Goal: Task Accomplishment & Management: Use online tool/utility

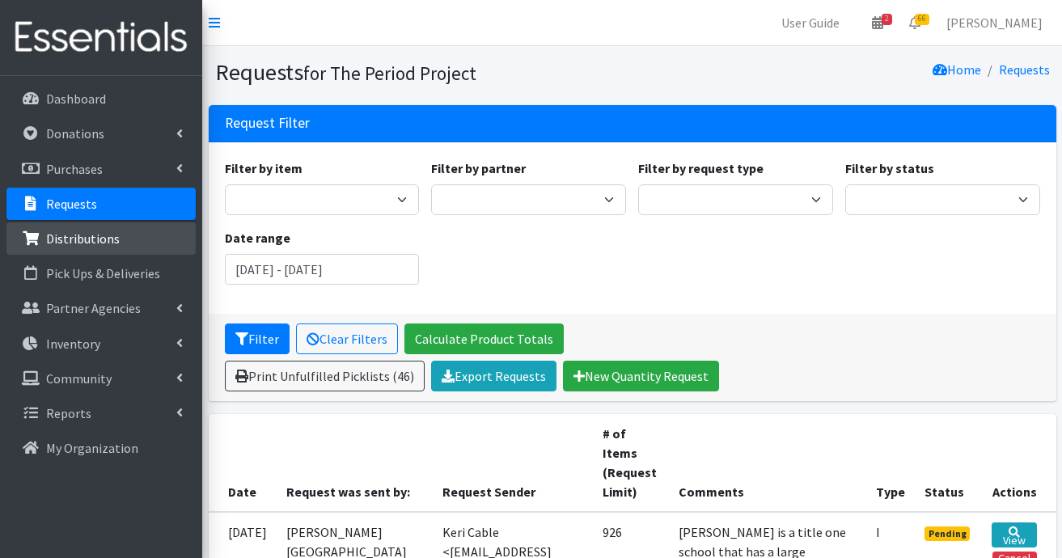
scroll to position [809, 0]
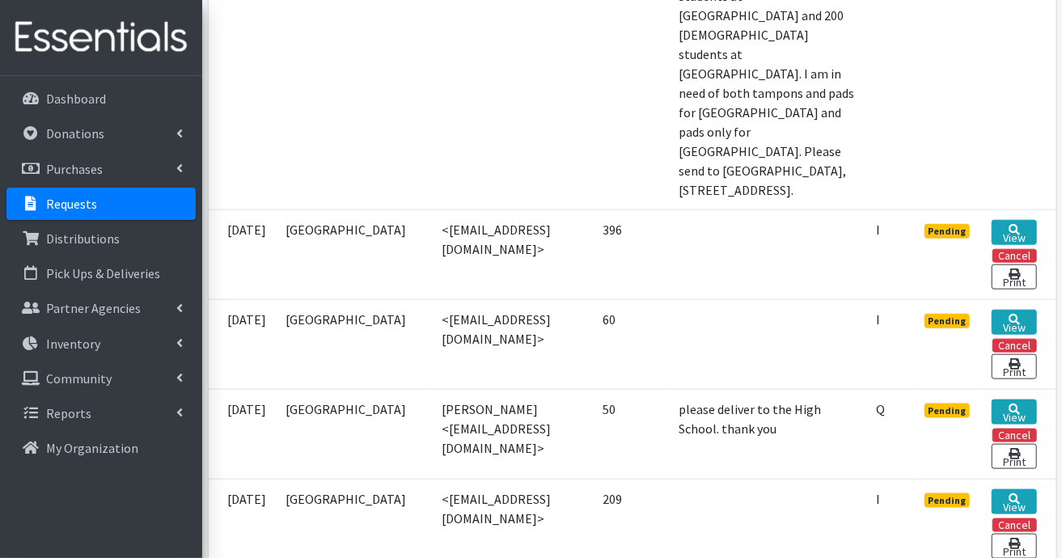
click at [70, 205] on p "Requests" at bounding box center [71, 204] width 51 height 16
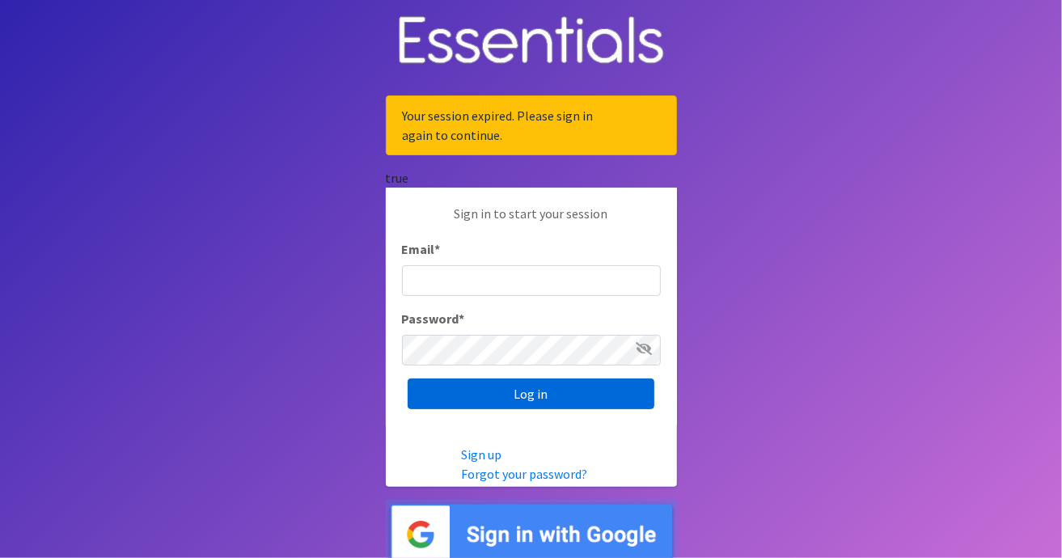
type input "[EMAIL_ADDRESS][DOMAIN_NAME]"
click at [530, 396] on input "Log in" at bounding box center [531, 394] width 247 height 31
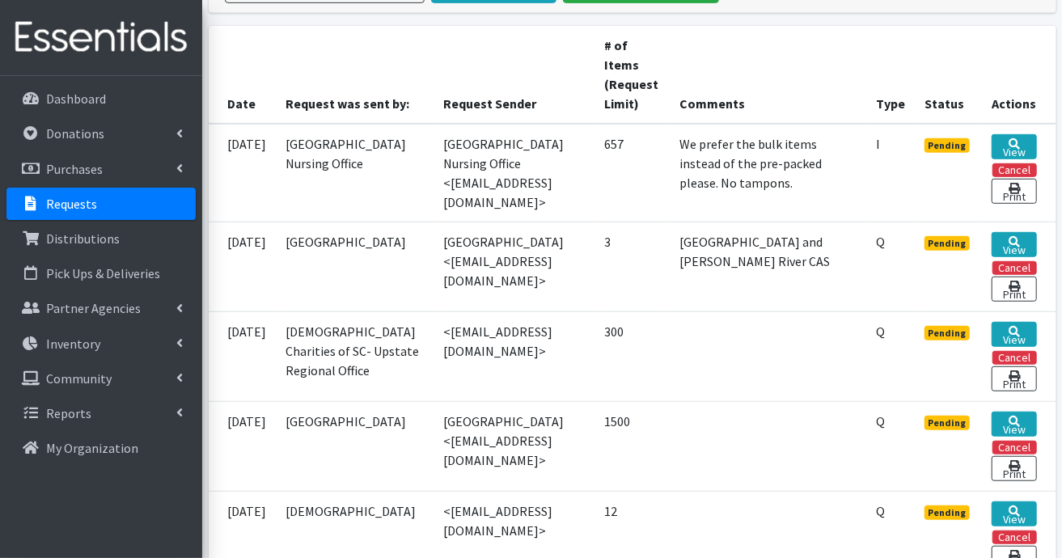
scroll to position [566, 0]
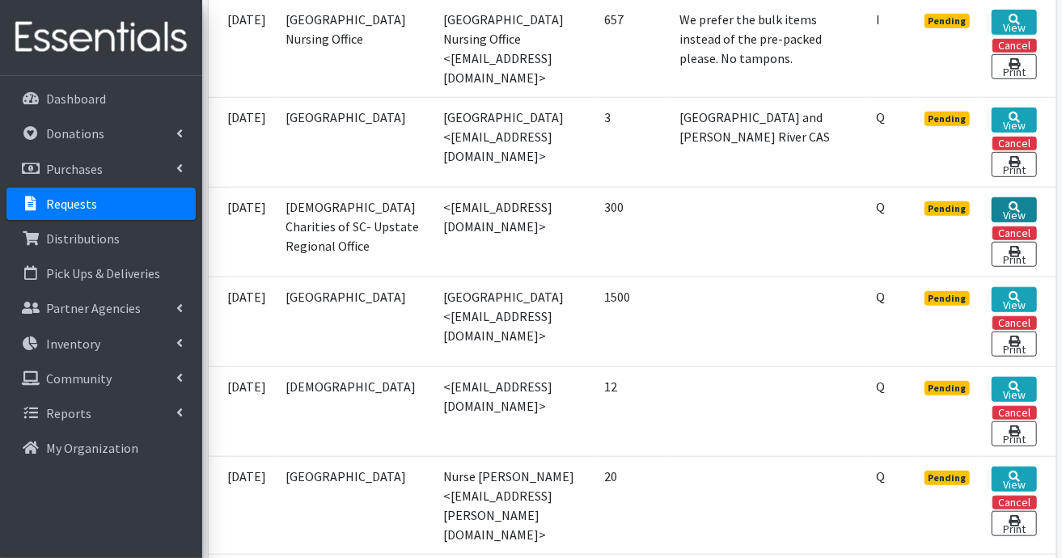
click at [1011, 205] on link "View" at bounding box center [1014, 209] width 44 height 25
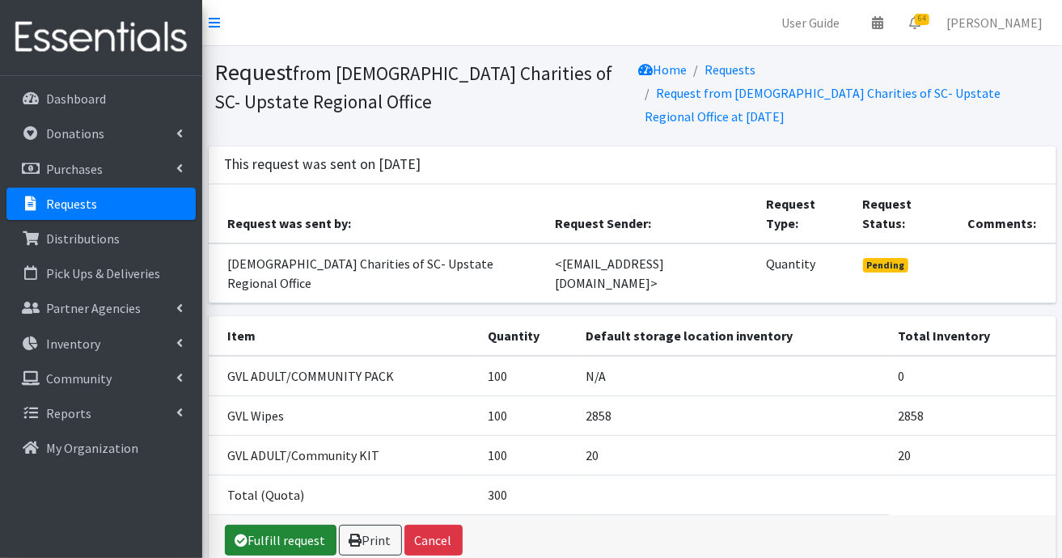
click at [294, 525] on link "Fulfill request" at bounding box center [281, 540] width 112 height 31
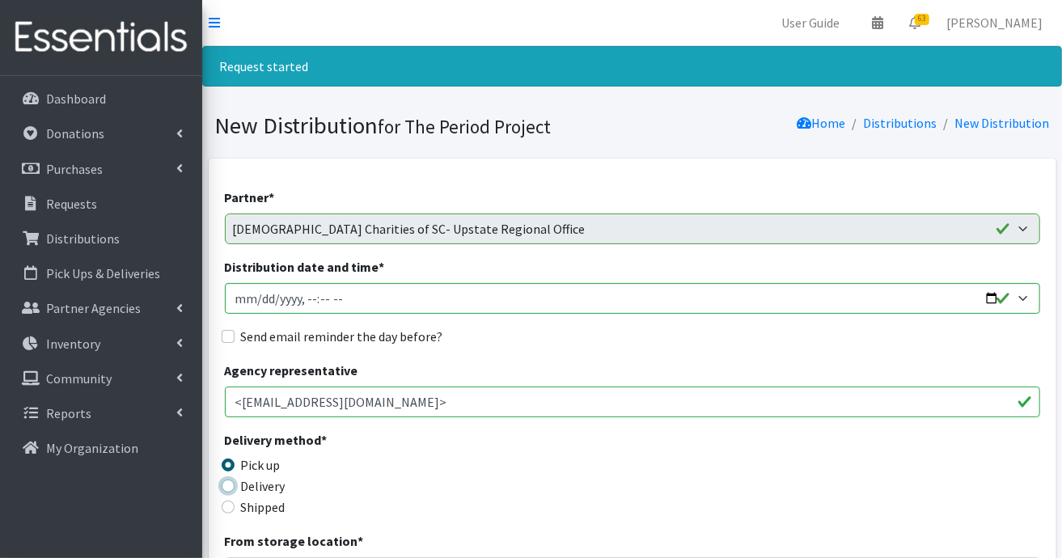
click at [233, 487] on input "Delivery" at bounding box center [228, 486] width 13 height 13
radio input "true"
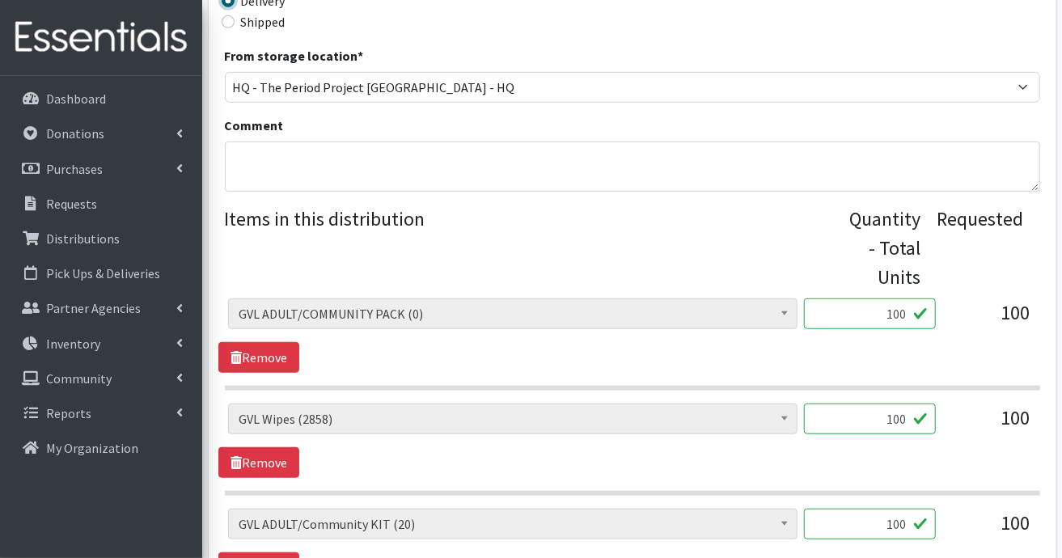
scroll to position [647, 0]
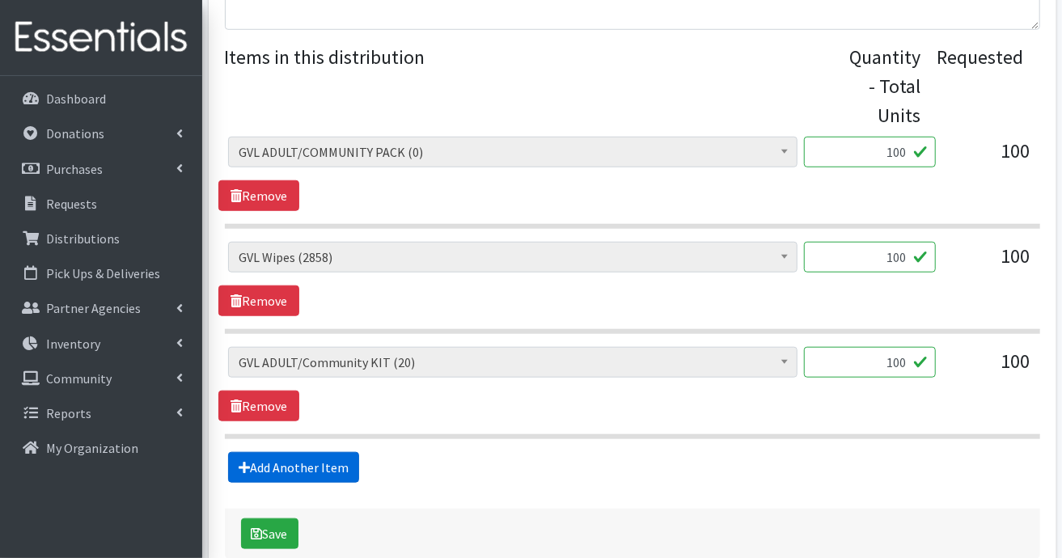
click at [349, 467] on link "Add Another Item" at bounding box center [293, 467] width 131 height 31
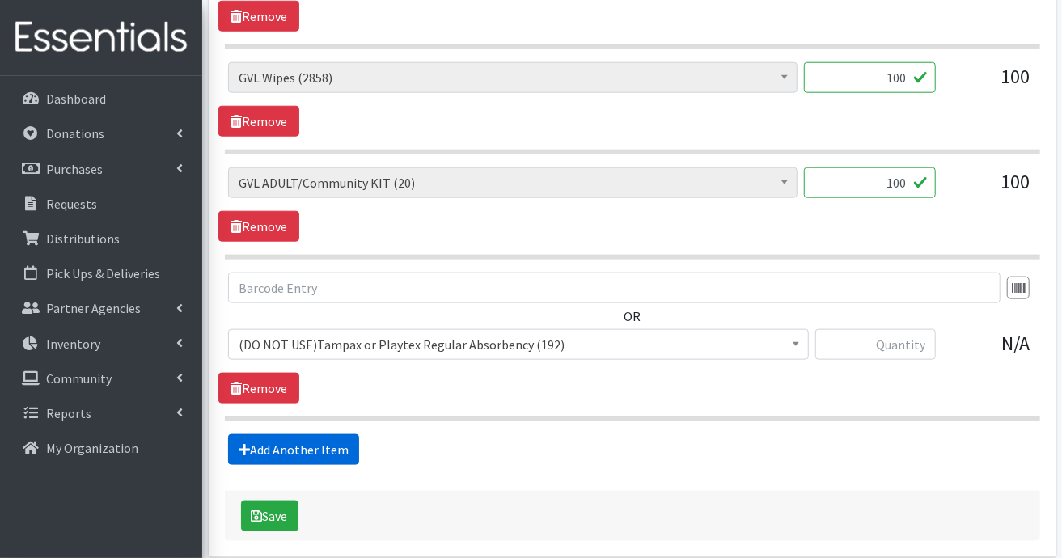
scroll to position [895, 0]
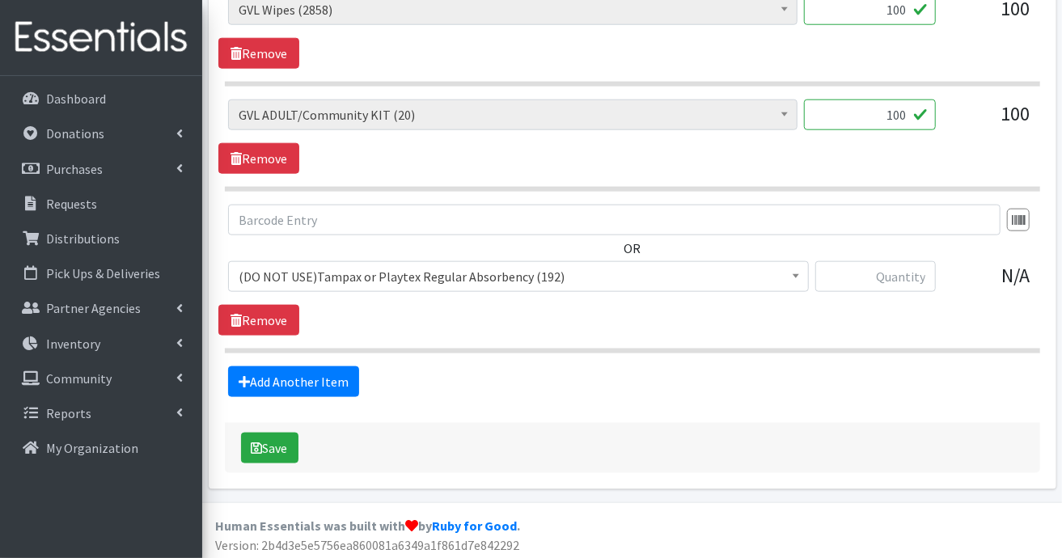
click at [802, 274] on span at bounding box center [796, 274] width 16 height 25
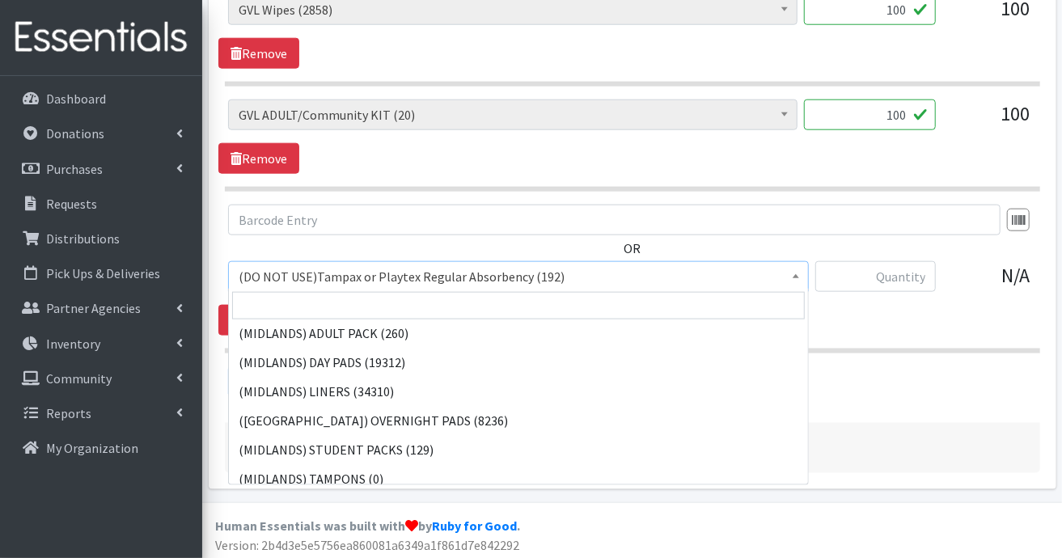
scroll to position [404, 0]
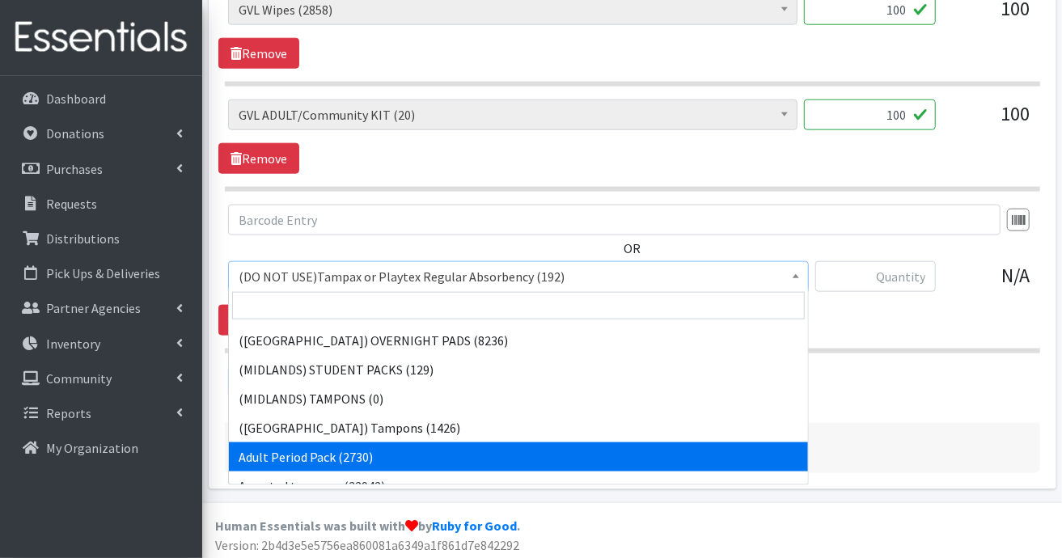
select select "7756"
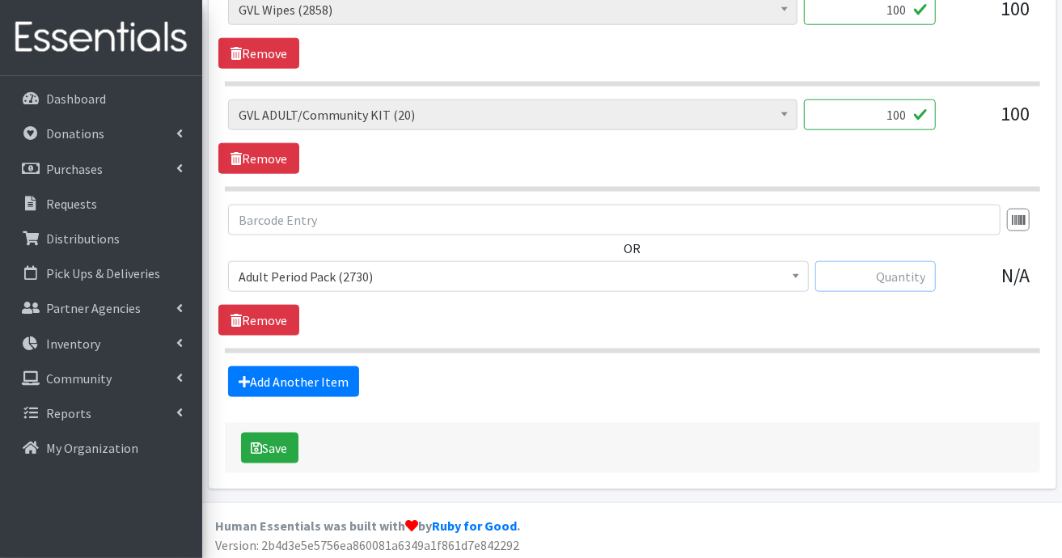
click at [861, 261] on input "text" at bounding box center [875, 276] width 121 height 31
type input "200"
click at [282, 450] on button "Save" at bounding box center [269, 448] width 57 height 31
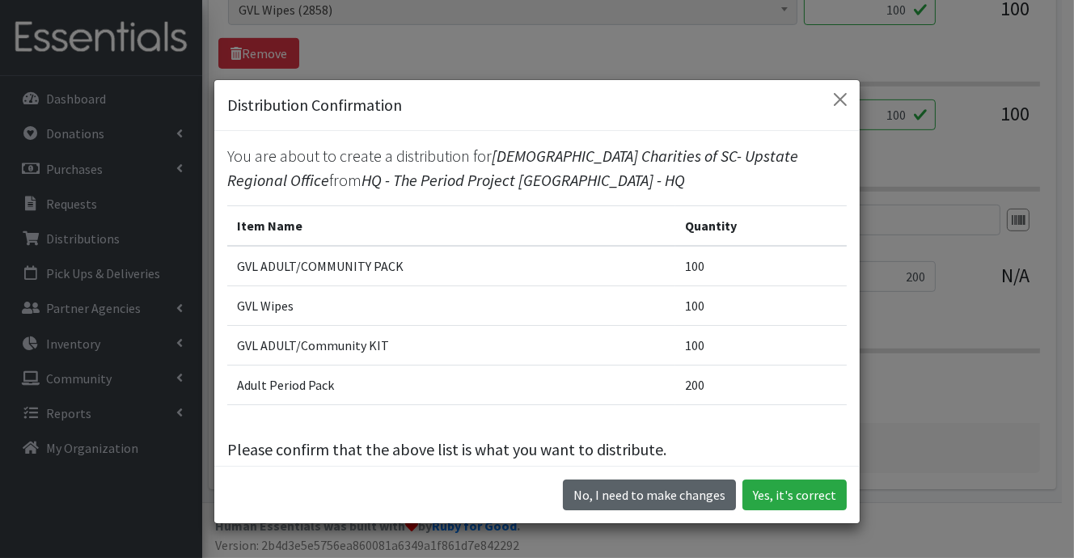
click at [673, 492] on button "No, I need to make changes" at bounding box center [649, 495] width 173 height 31
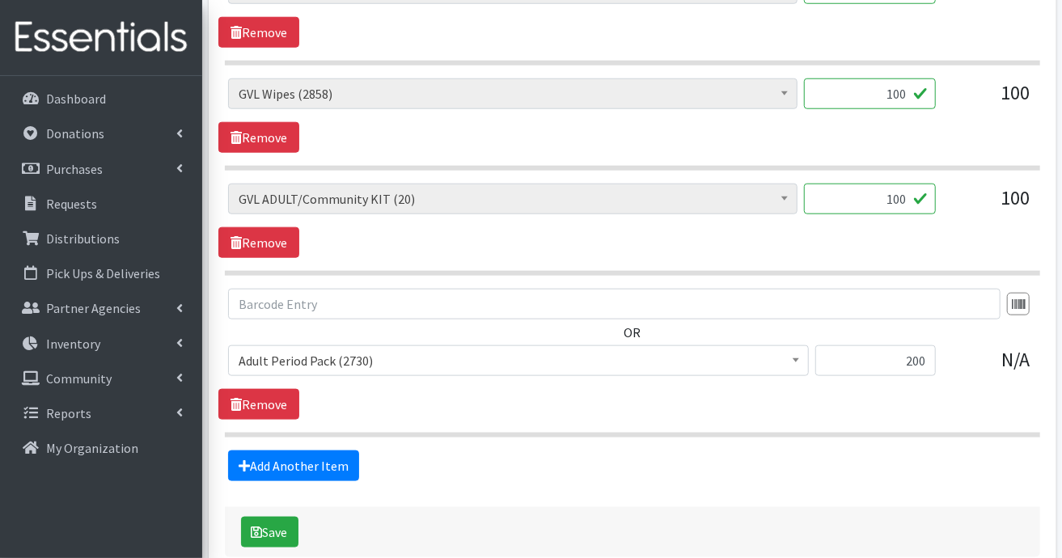
scroll to position [733, 0]
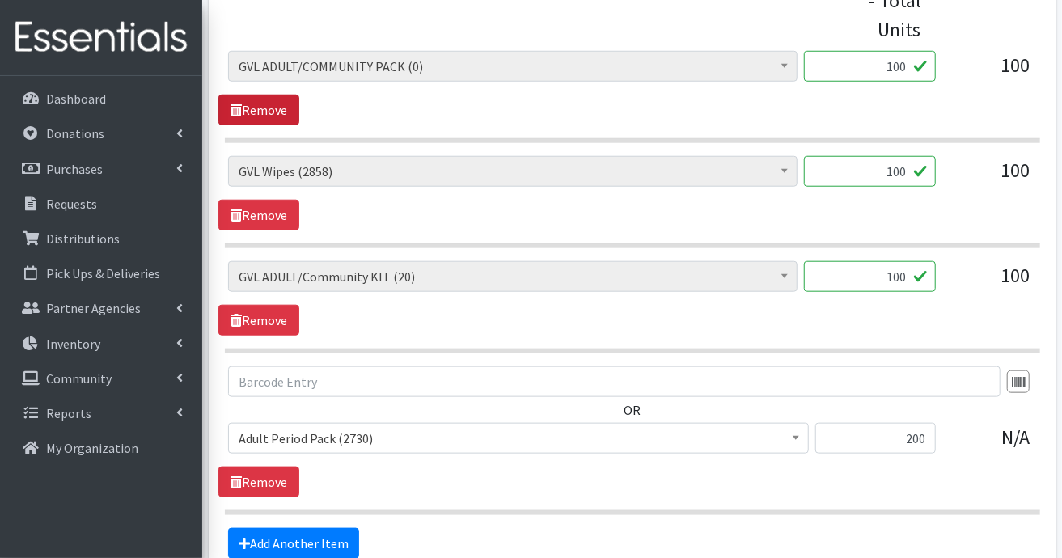
click at [285, 113] on link "Remove" at bounding box center [258, 110] width 81 height 31
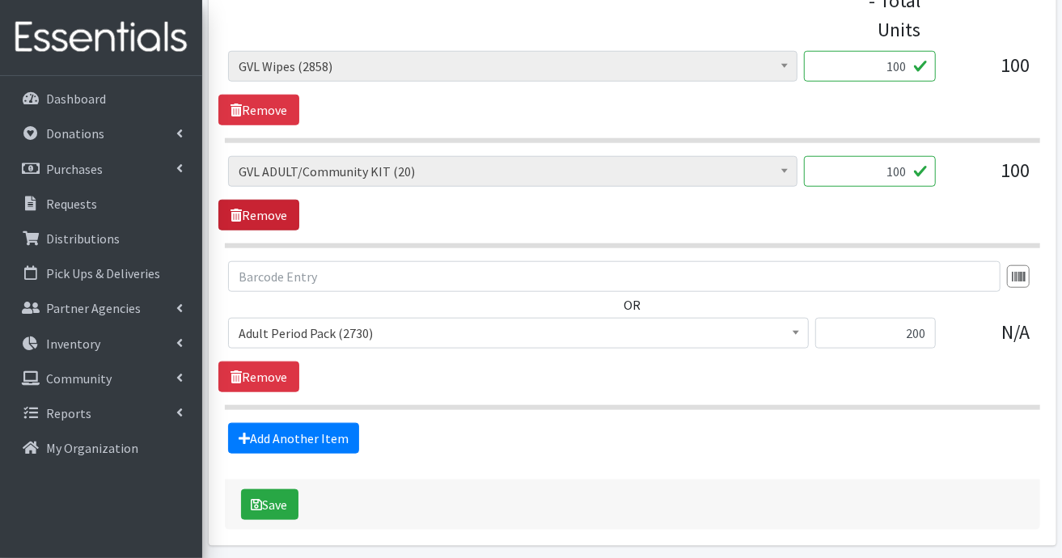
click at [285, 210] on link "Remove" at bounding box center [258, 215] width 81 height 31
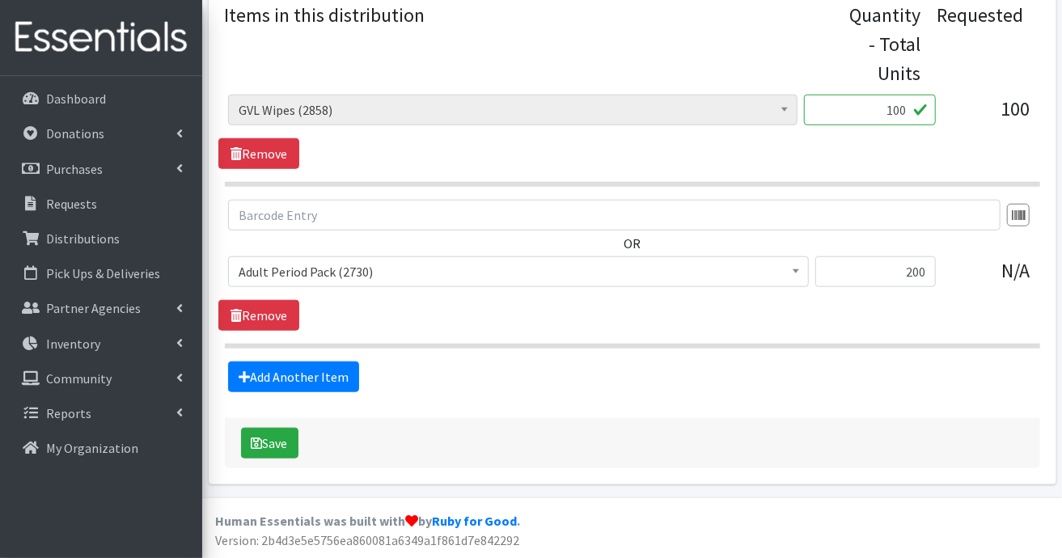
scroll to position [686, 0]
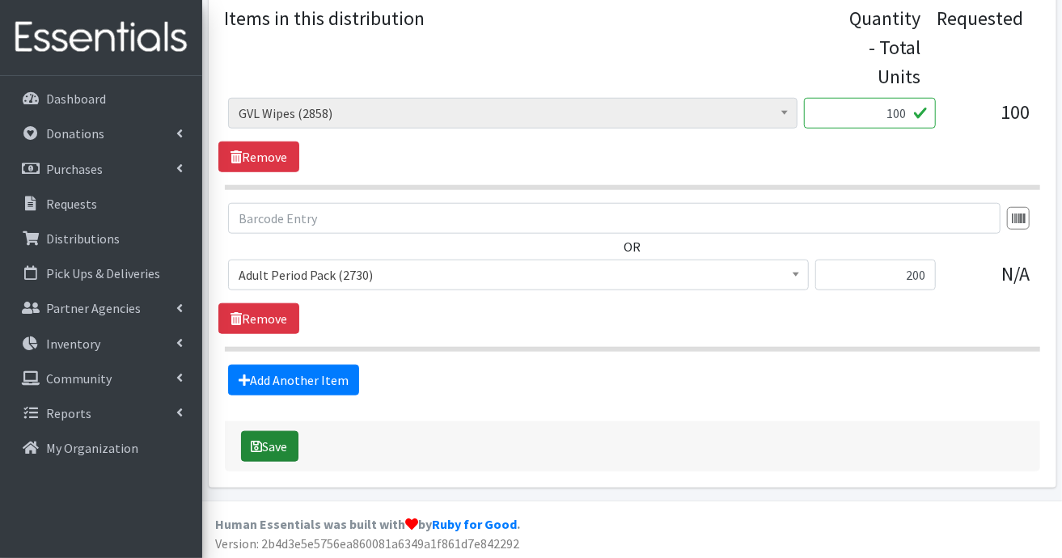
click at [275, 445] on button "Save" at bounding box center [269, 446] width 57 height 31
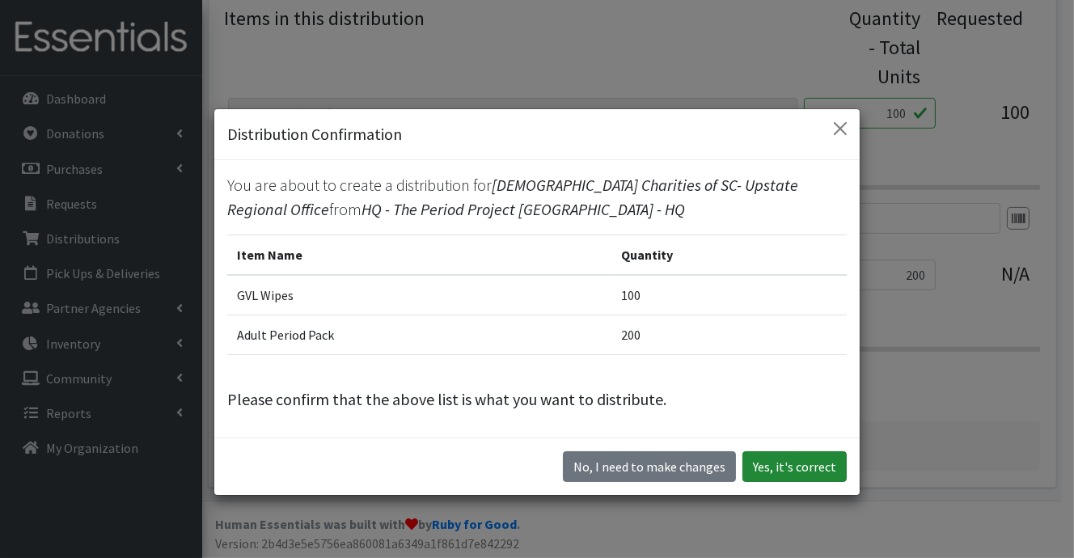
click at [806, 464] on button "Yes, it's correct" at bounding box center [795, 466] width 104 height 31
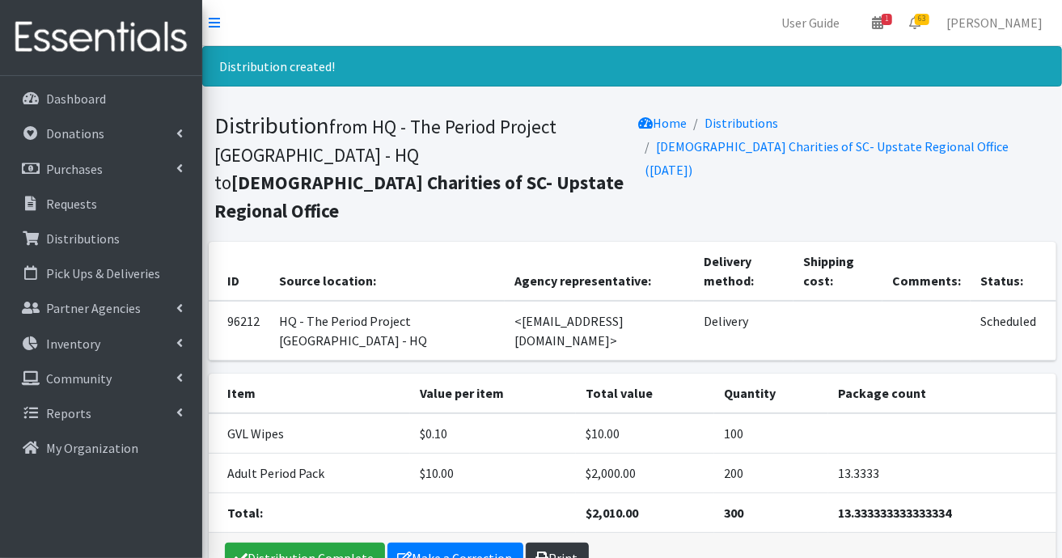
click at [563, 543] on link "Print" at bounding box center [557, 558] width 63 height 31
click at [137, 313] on link "Partner Agencies" at bounding box center [100, 308] width 189 height 32
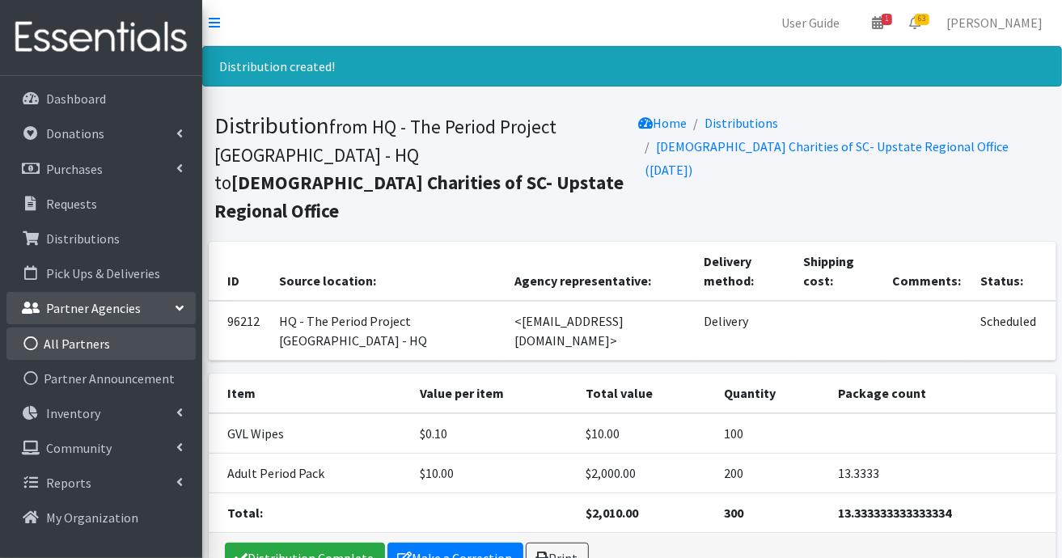
click at [129, 349] on link "All Partners" at bounding box center [100, 344] width 189 height 32
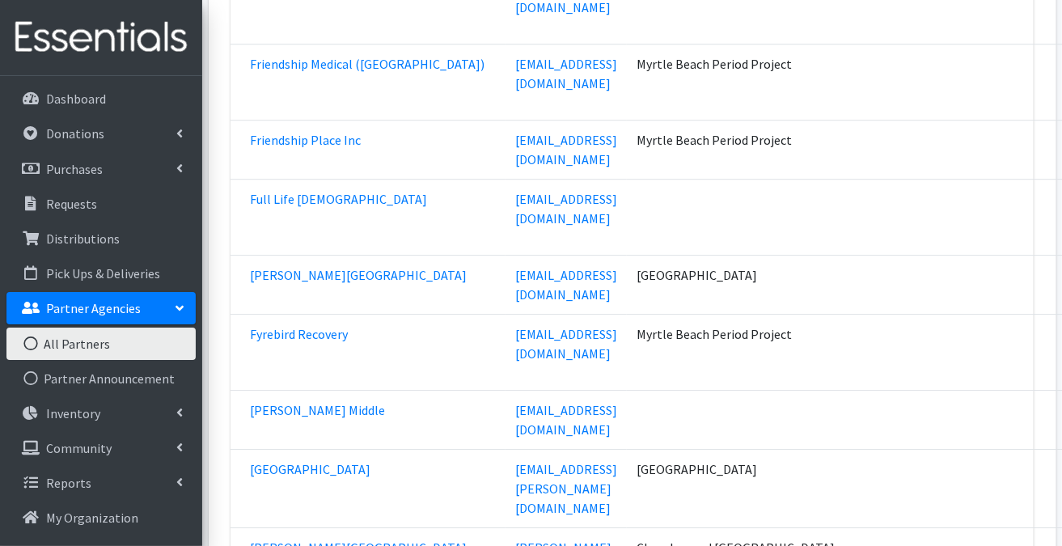
scroll to position [21743, 0]
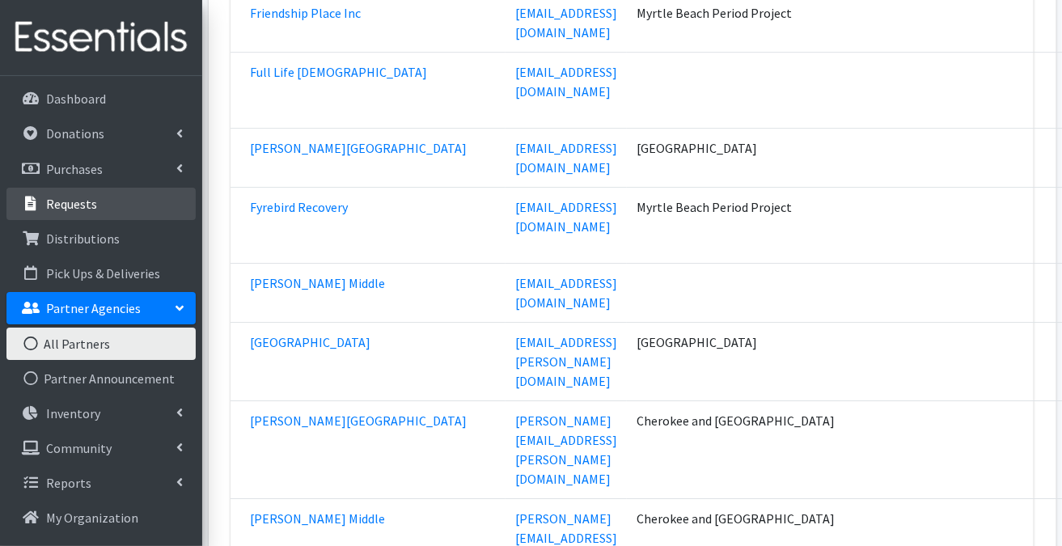
click at [78, 199] on p "Requests" at bounding box center [71, 204] width 51 height 16
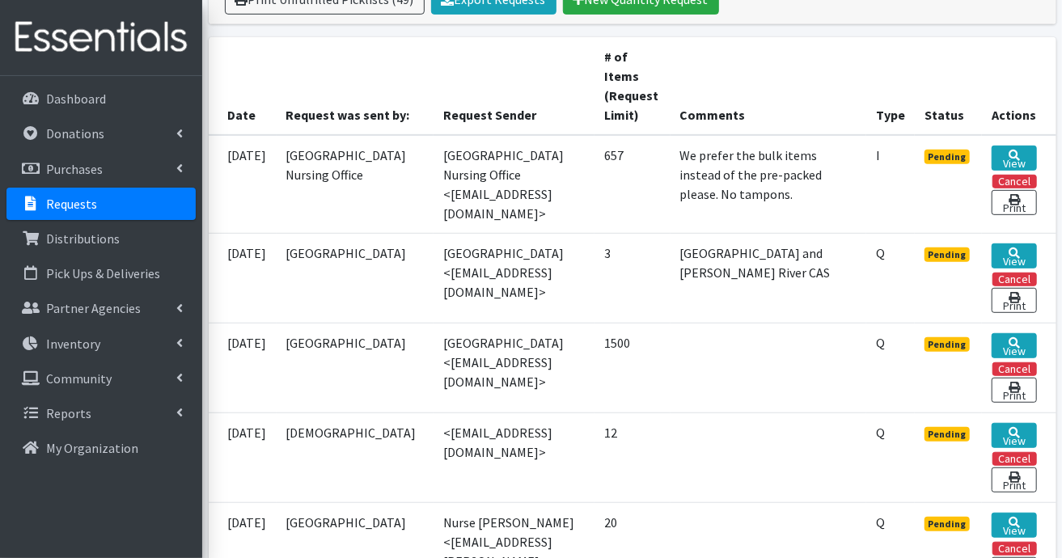
scroll to position [404, 0]
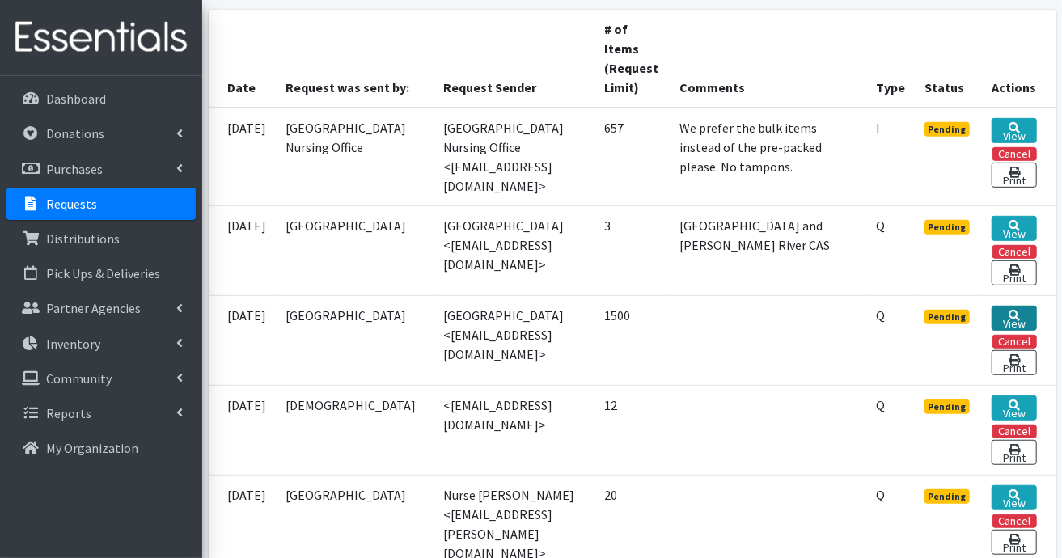
click at [1007, 317] on link "View" at bounding box center [1014, 318] width 44 height 25
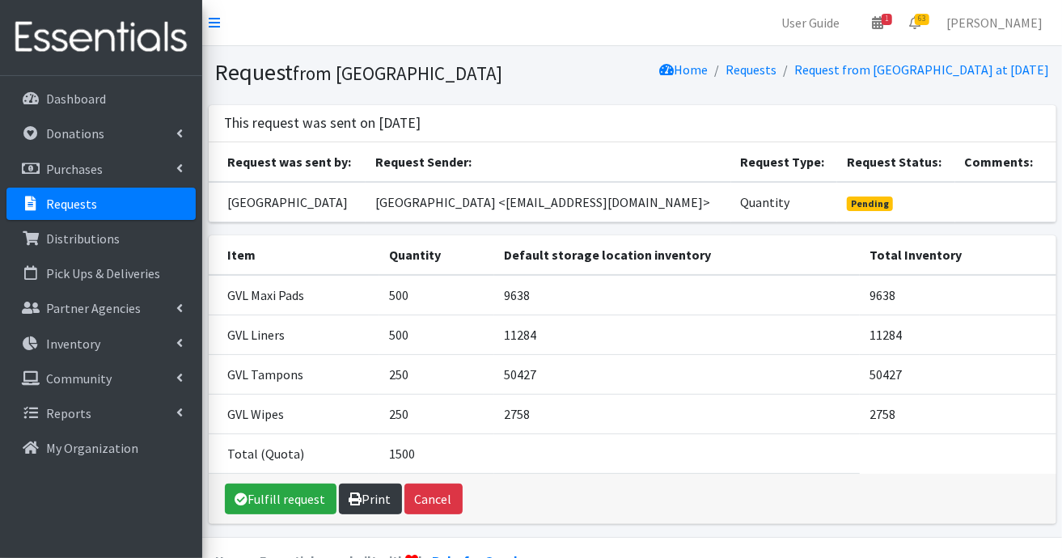
click at [379, 512] on link "Print" at bounding box center [370, 499] width 63 height 31
